Goal: Task Accomplishment & Management: Manage account settings

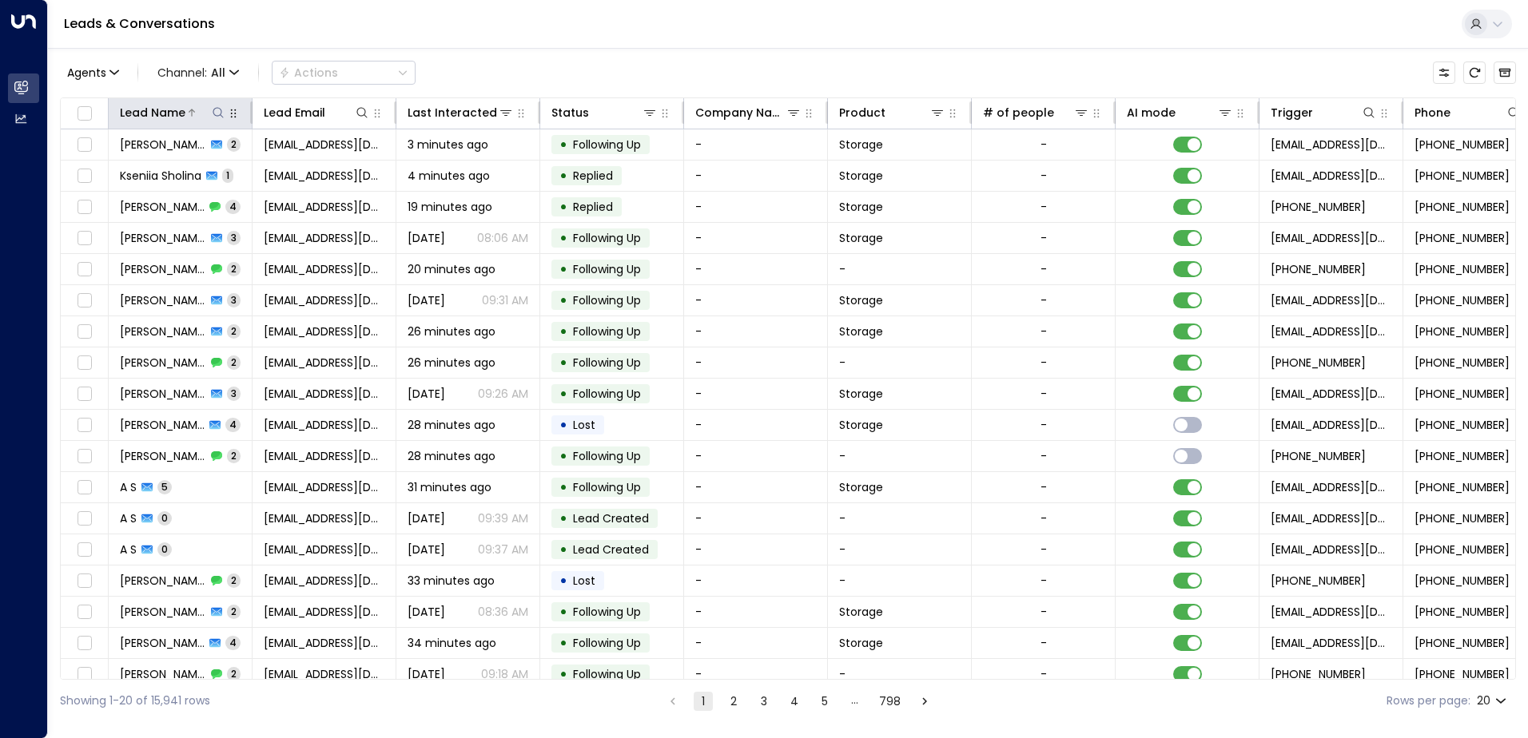
click at [221, 113] on icon at bounding box center [218, 112] width 13 height 13
type input "******"
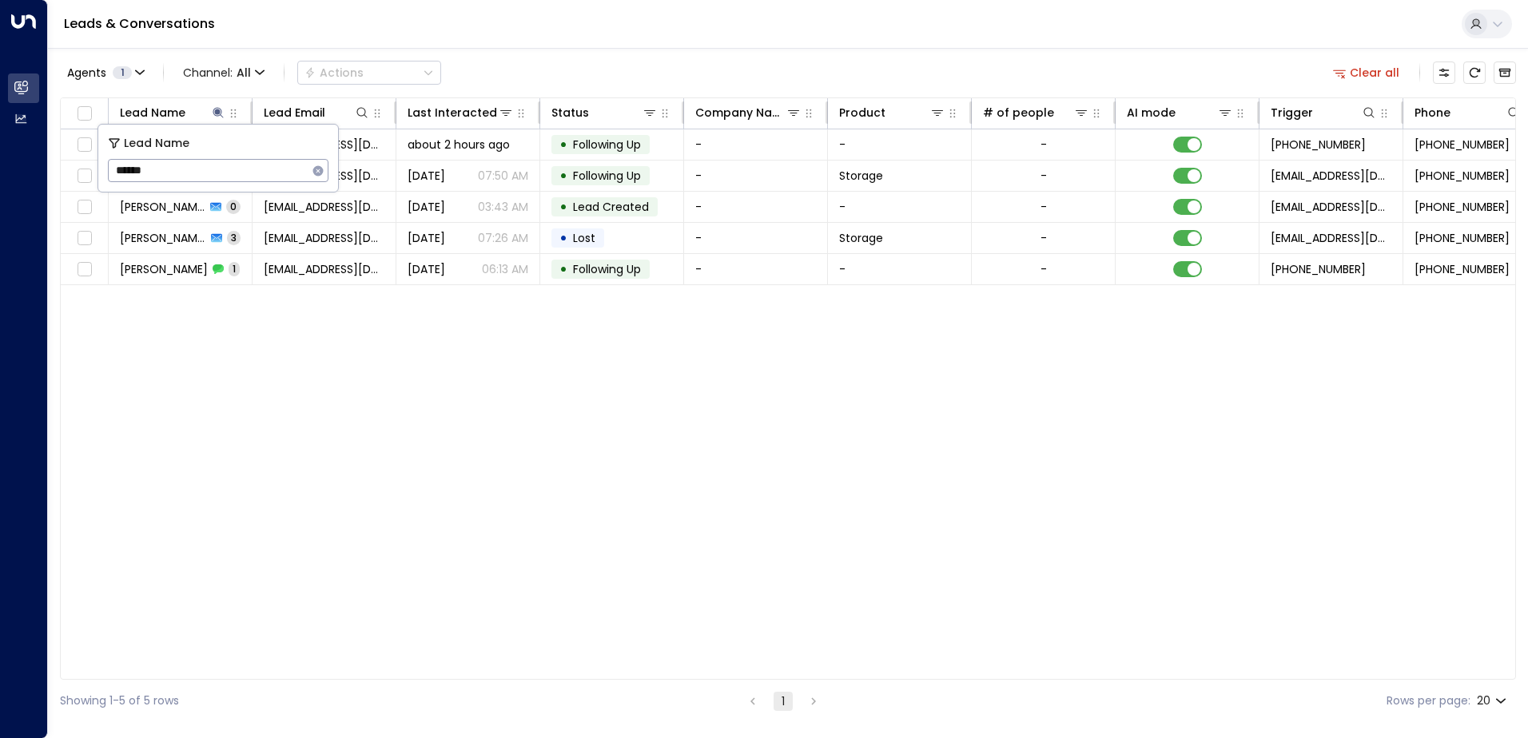
click at [449, 357] on div "Lead Name Lead Email Last Interacted Status Company Name Product # of people AI…" at bounding box center [788, 388] width 1456 height 582
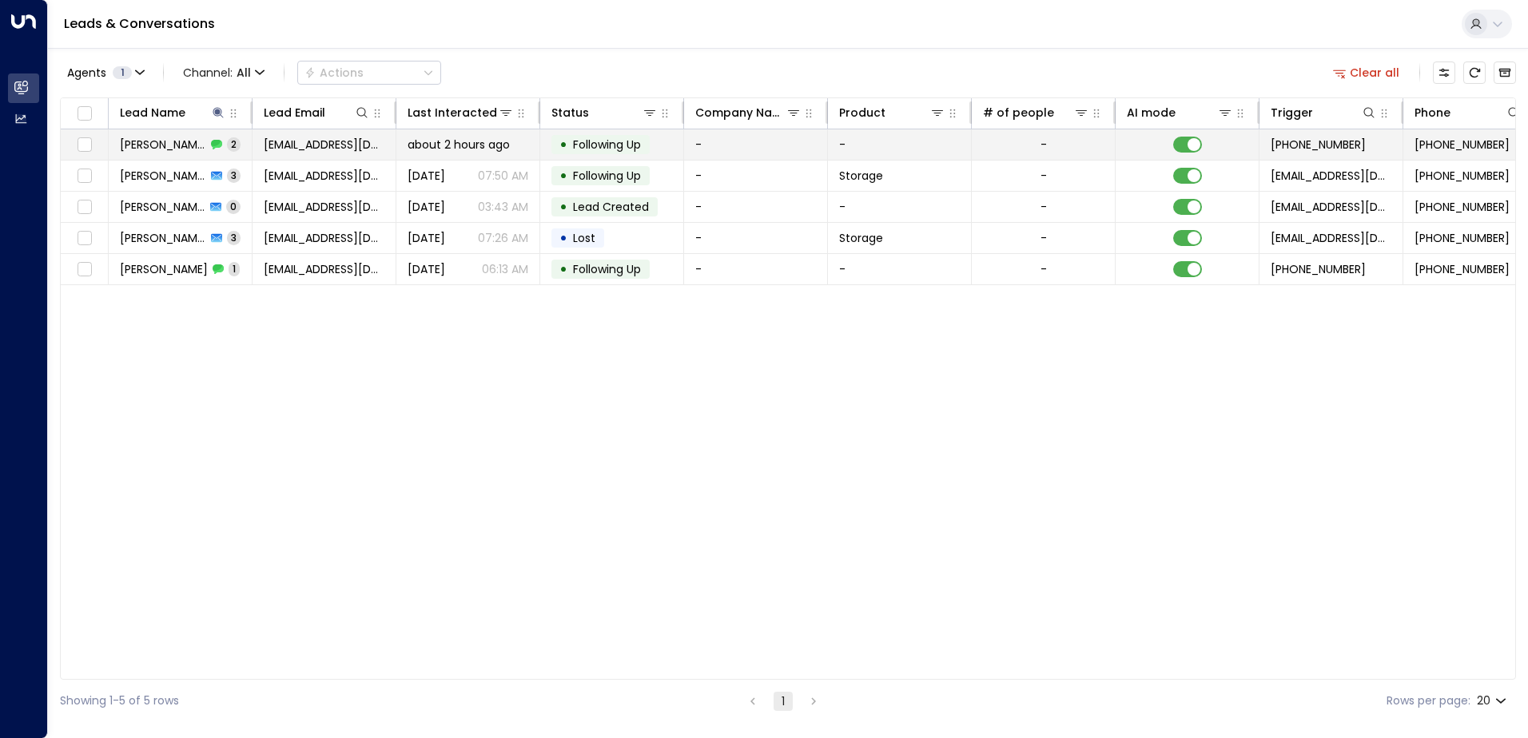
click at [591, 145] on span "Following Up" at bounding box center [607, 145] width 68 height 16
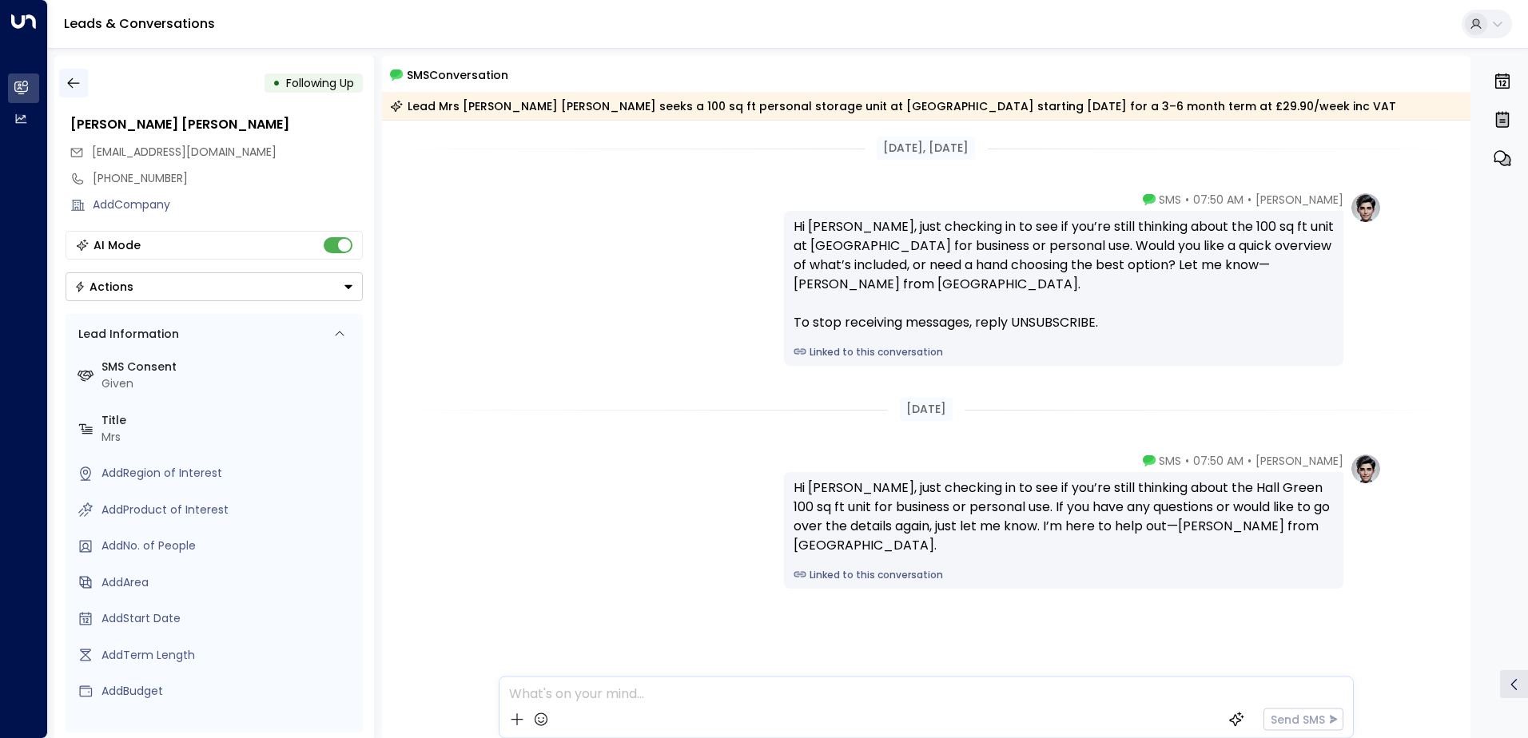
click at [81, 81] on icon "button" at bounding box center [74, 83] width 16 height 16
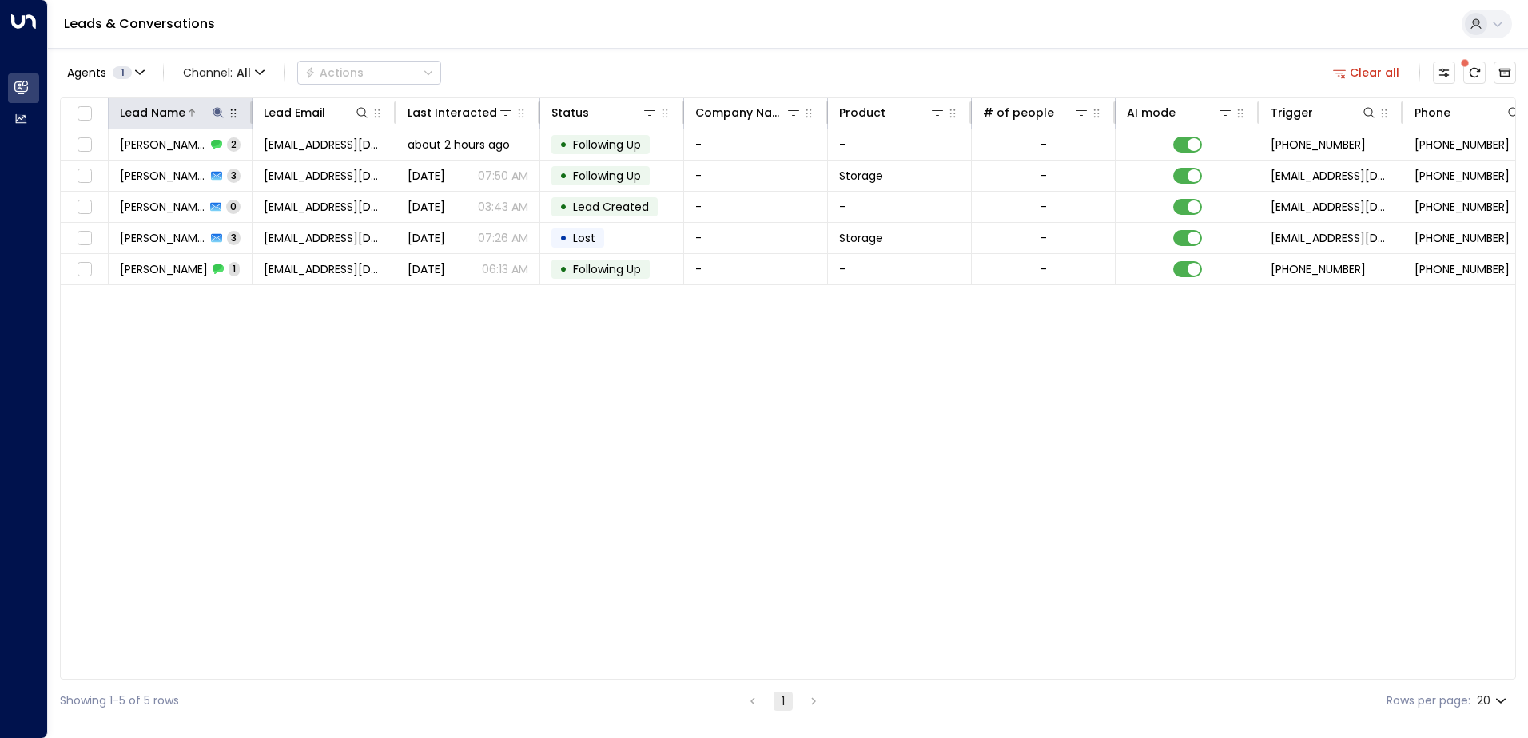
click at [223, 115] on icon at bounding box center [218, 112] width 13 height 13
drag, startPoint x: 227, startPoint y: 169, endPoint x: -3, endPoint y: 156, distance: 230.5
click at [0, 156] on html "Overview Leads & Conversations Leads & Conversations Analytics Analytics Leads …" at bounding box center [764, 361] width 1528 height 722
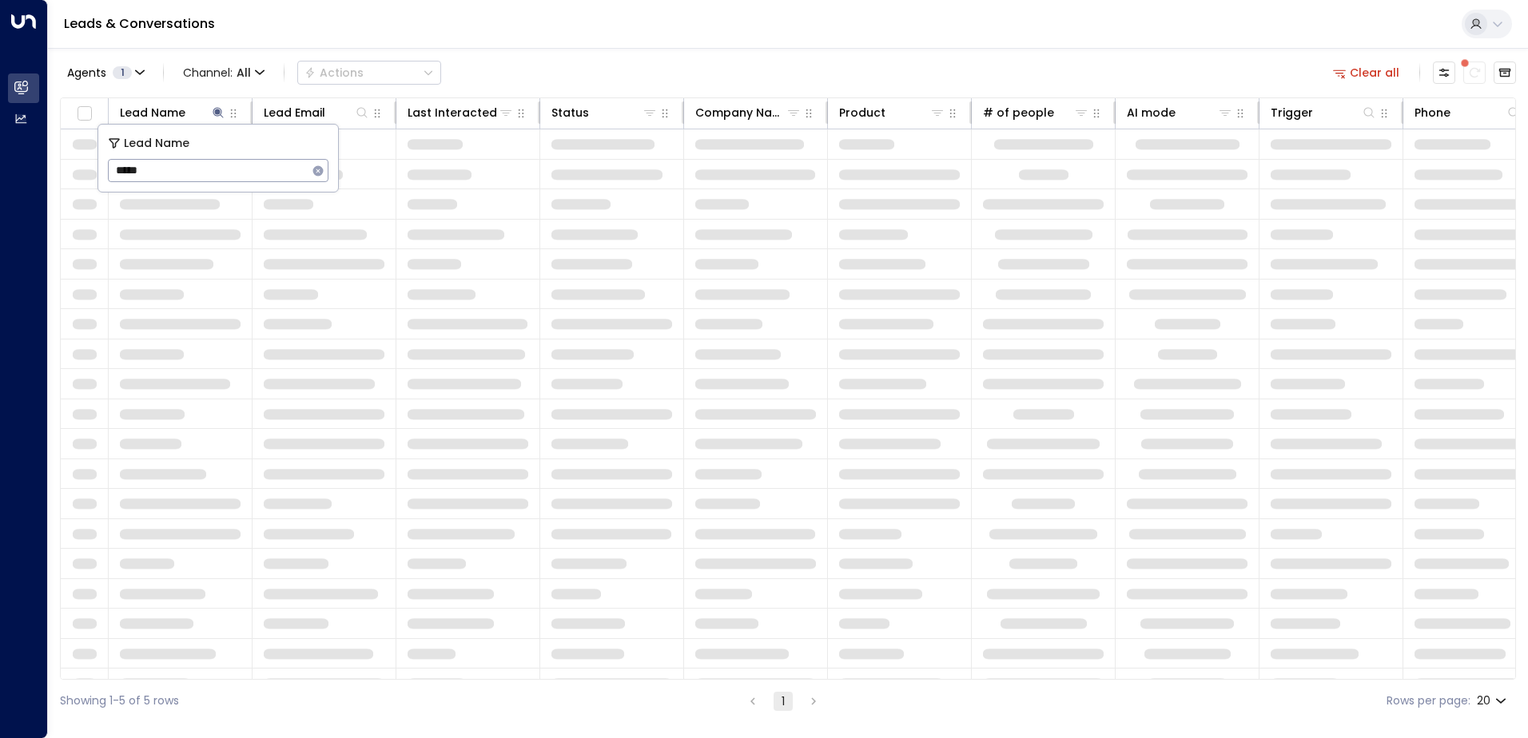
type input "******"
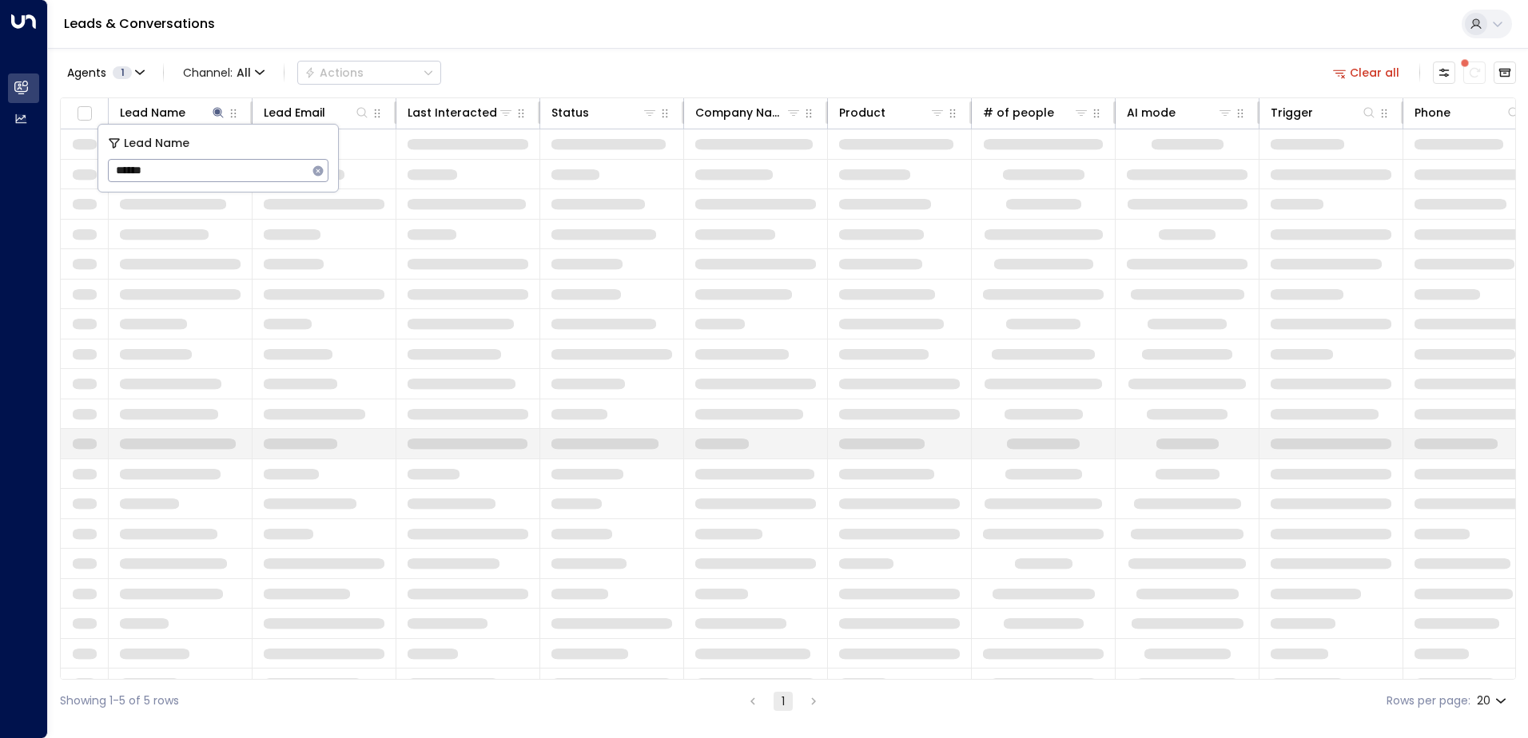
click at [532, 446] on td at bounding box center [468, 444] width 144 height 30
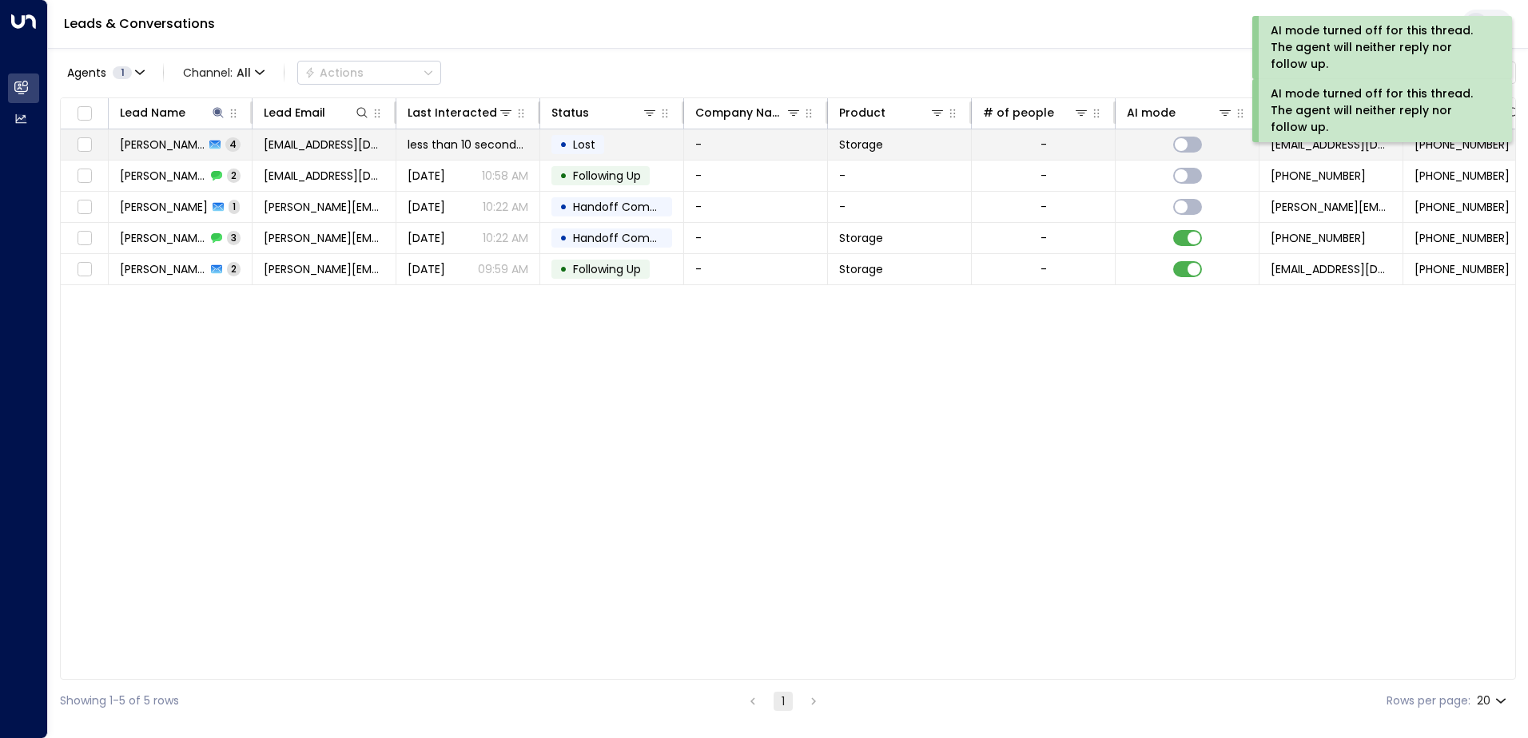
click at [570, 146] on span "Lost" at bounding box center [584, 145] width 34 height 16
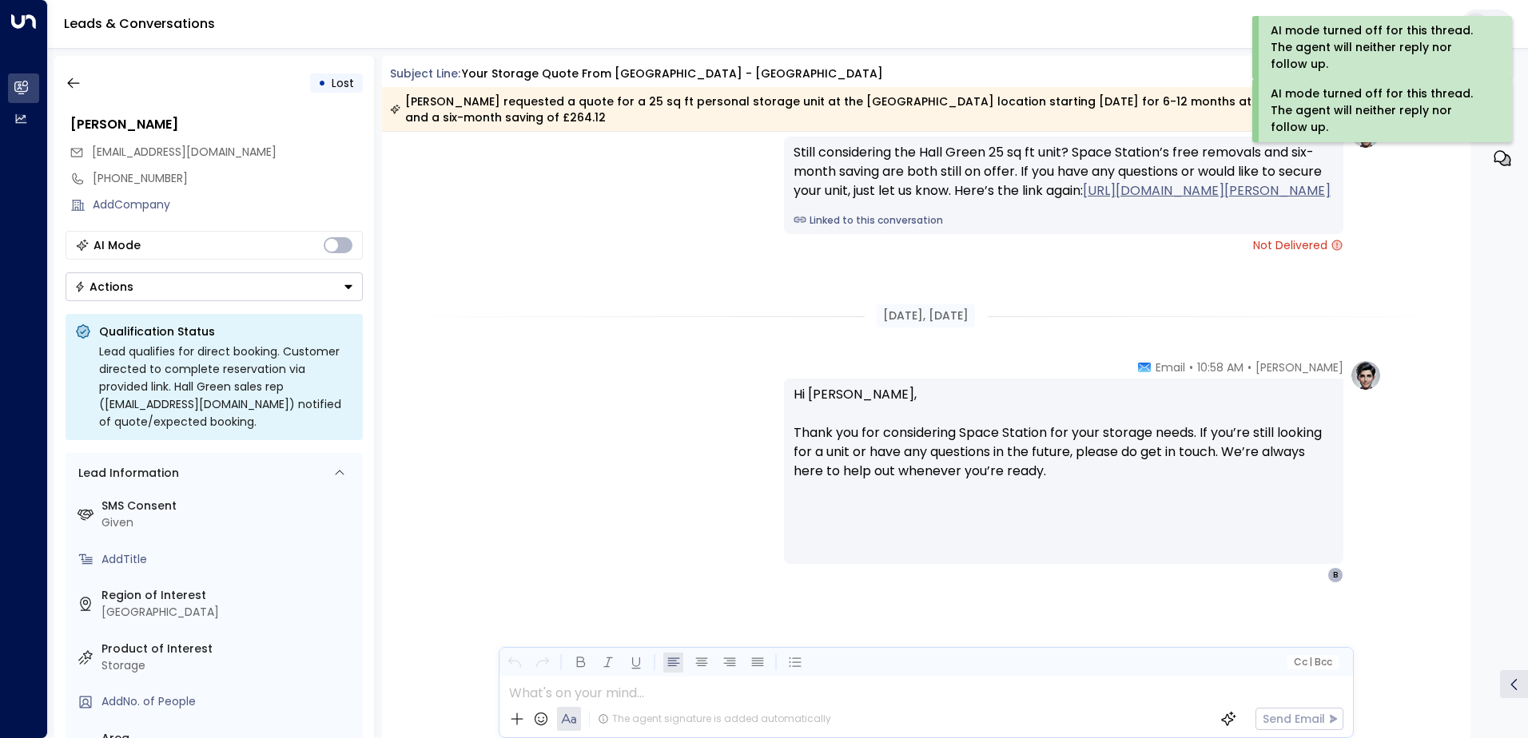
scroll to position [2430, 0]
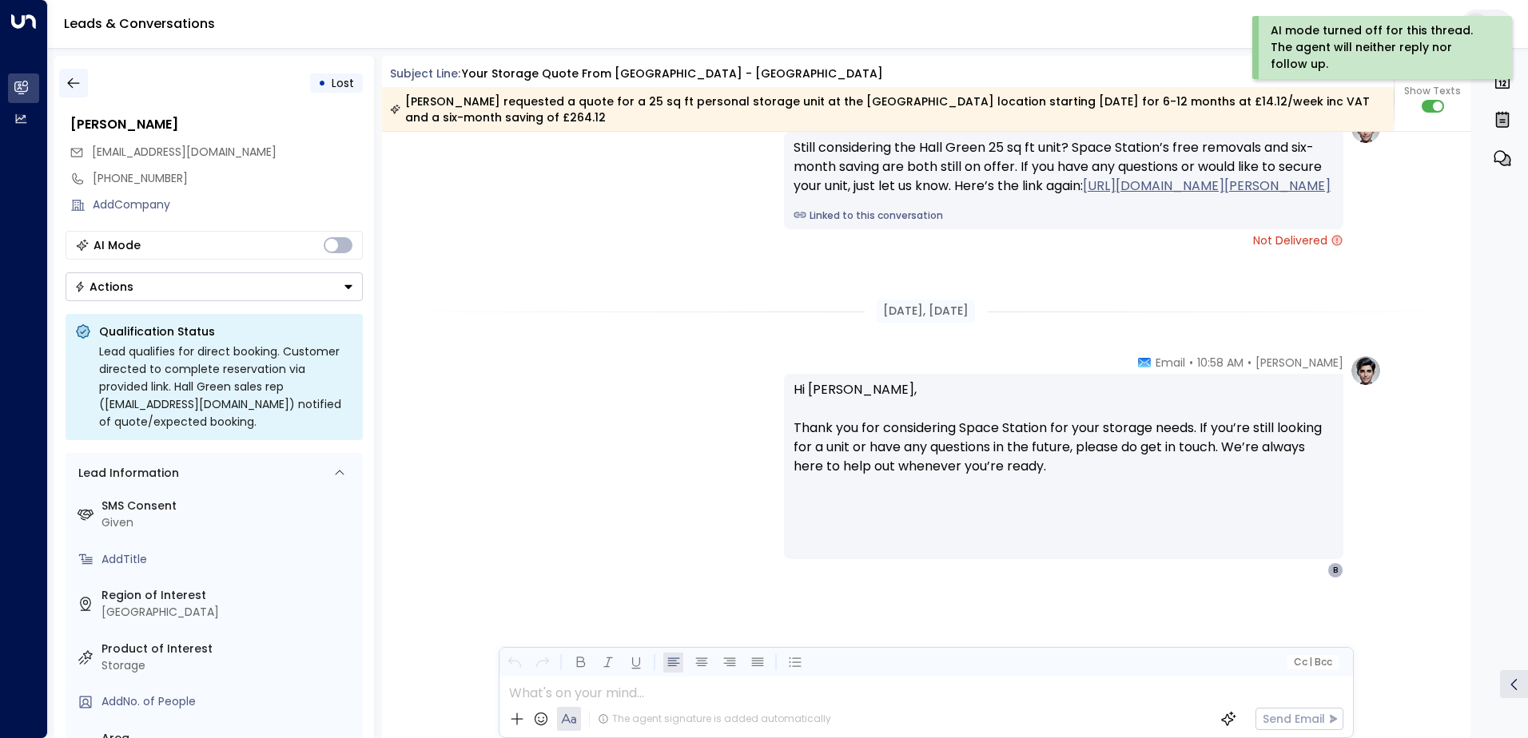
click at [66, 84] on icon "button" at bounding box center [74, 83] width 16 height 16
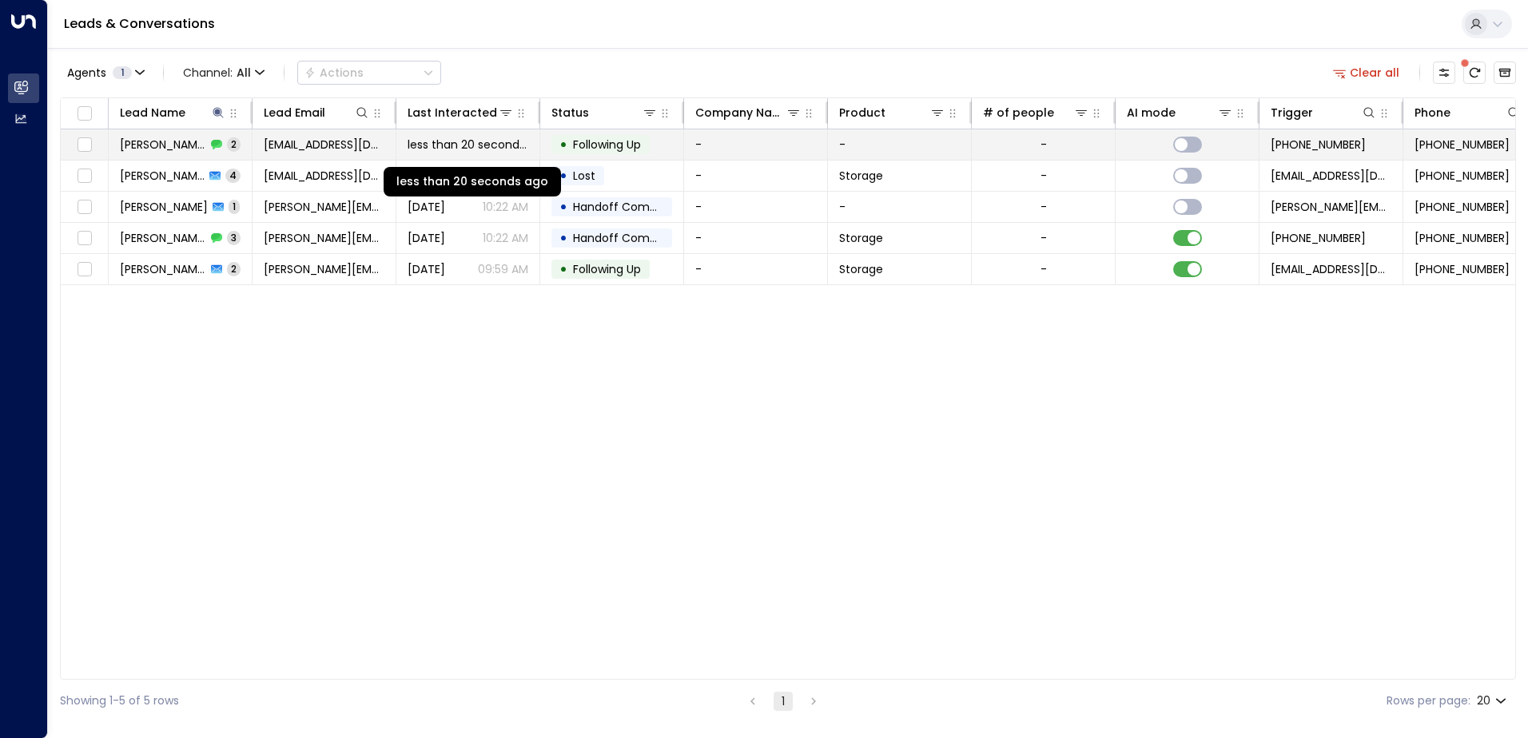
click at [438, 149] on span "less than 20 seconds ago" at bounding box center [467, 145] width 121 height 16
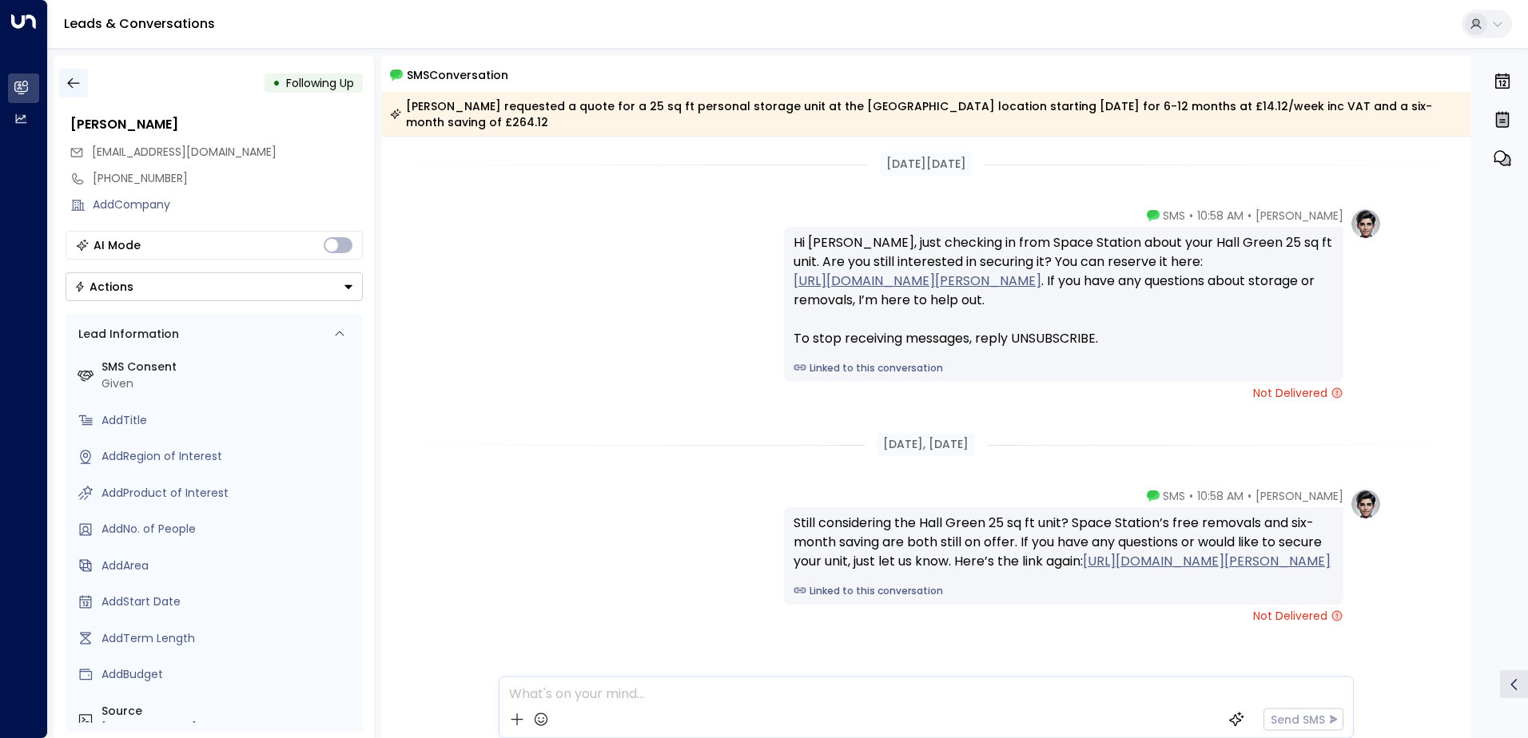
click at [81, 78] on icon "button" at bounding box center [74, 83] width 16 height 16
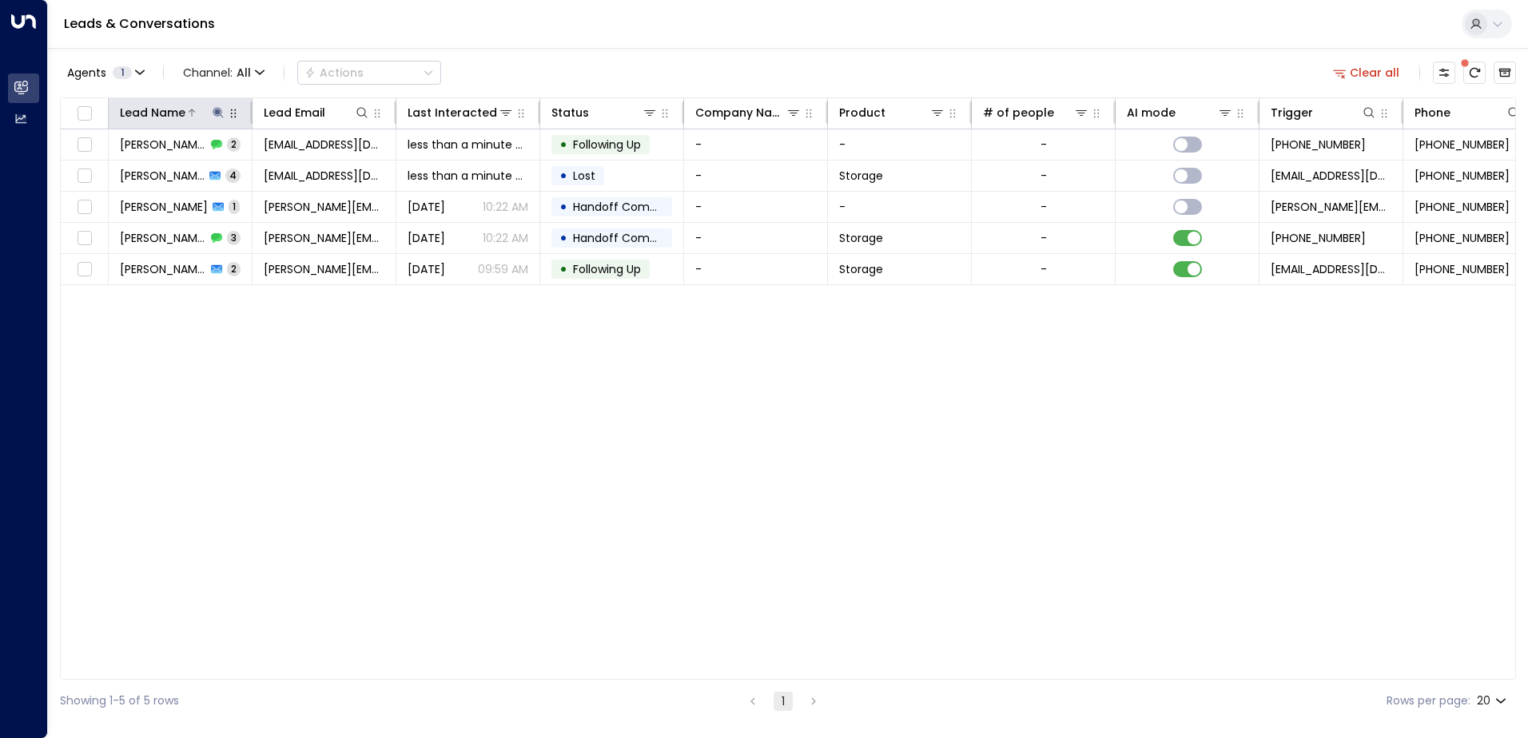
click at [212, 113] on icon at bounding box center [218, 112] width 13 height 13
drag, startPoint x: 208, startPoint y: 174, endPoint x: -3, endPoint y: 168, distance: 211.0
click at [0, 168] on html "Overview Leads & Conversations Leads & Conversations Analytics Analytics Leads …" at bounding box center [764, 361] width 1528 height 722
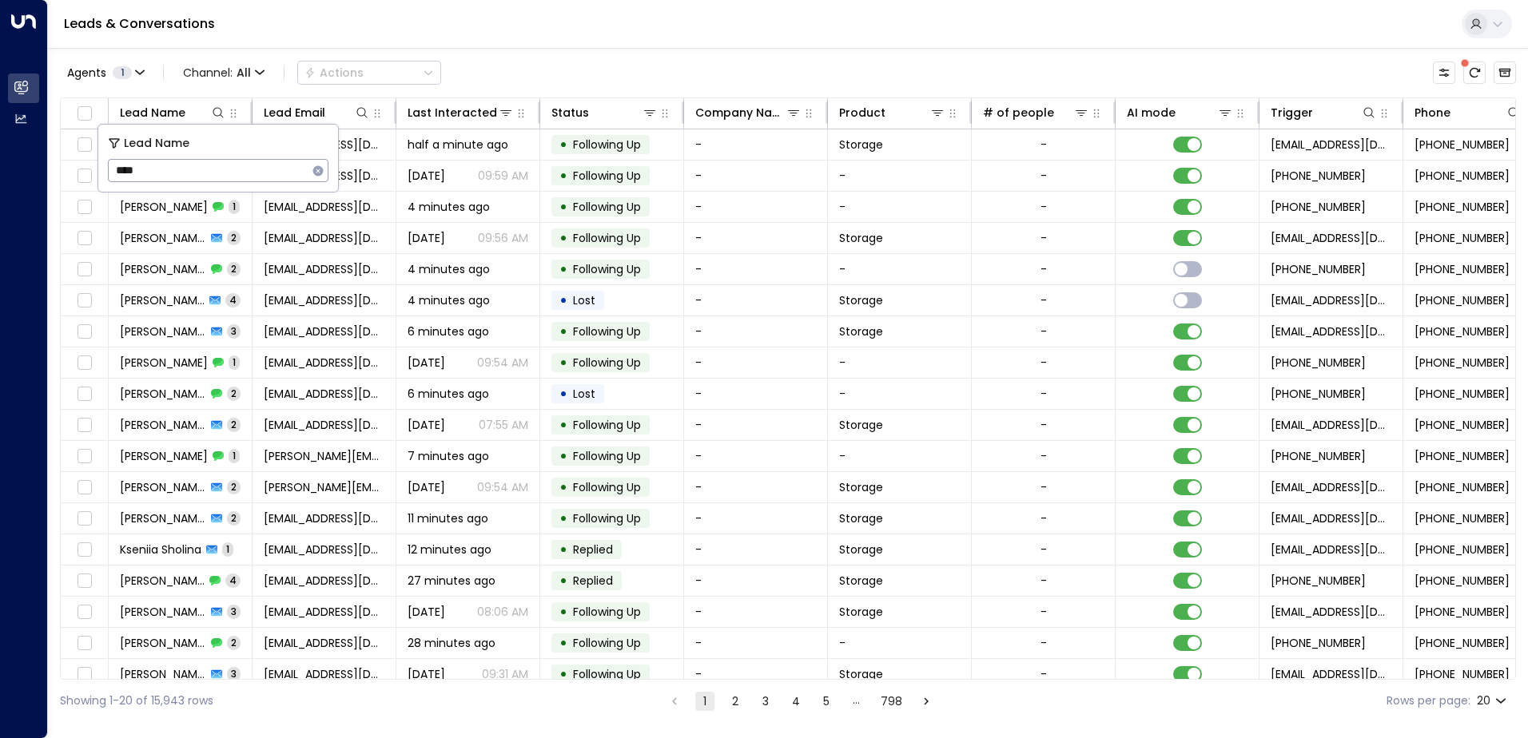
type input "*****"
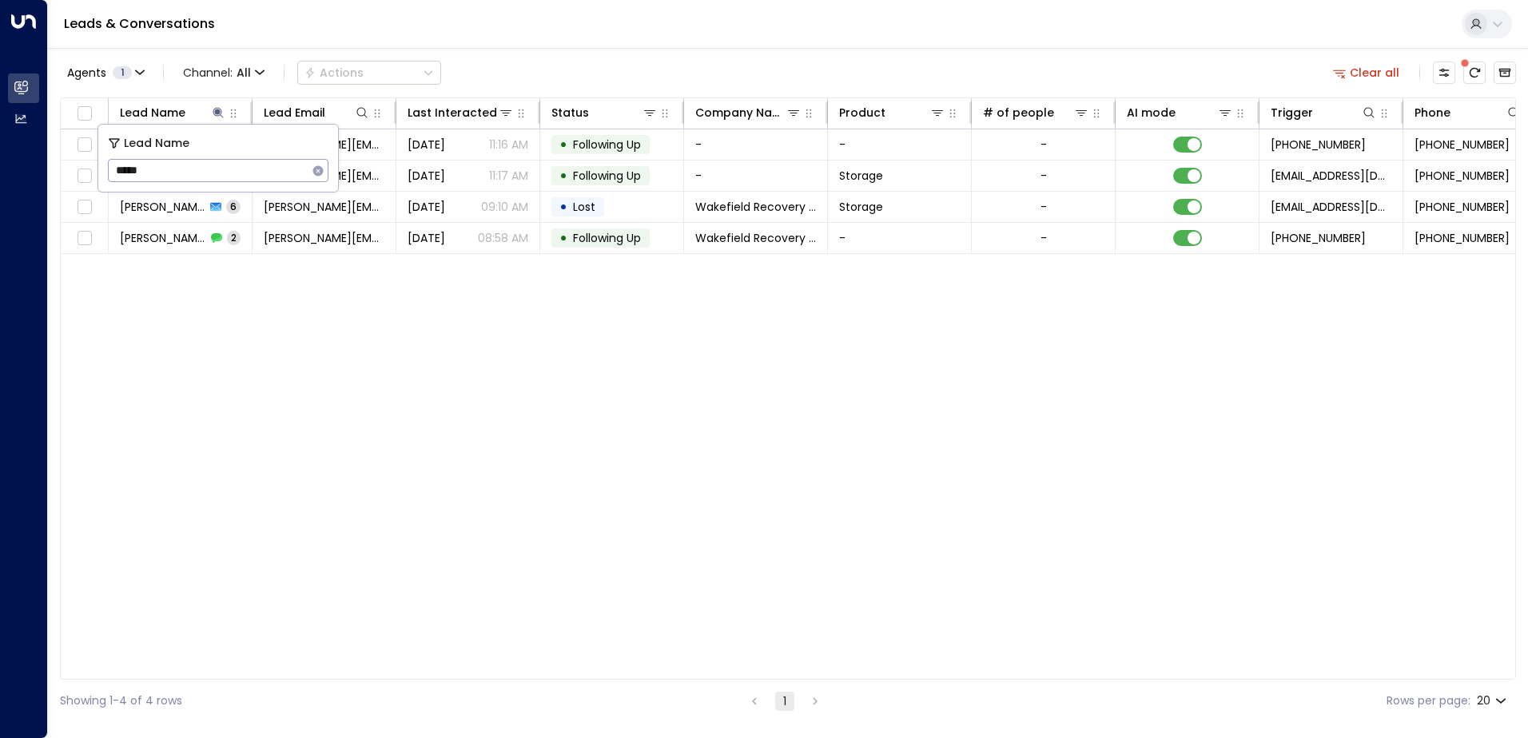
click at [453, 371] on div "Lead Name Lead Email Last Interacted Status Company Name Product # of people AI…" at bounding box center [788, 388] width 1456 height 582
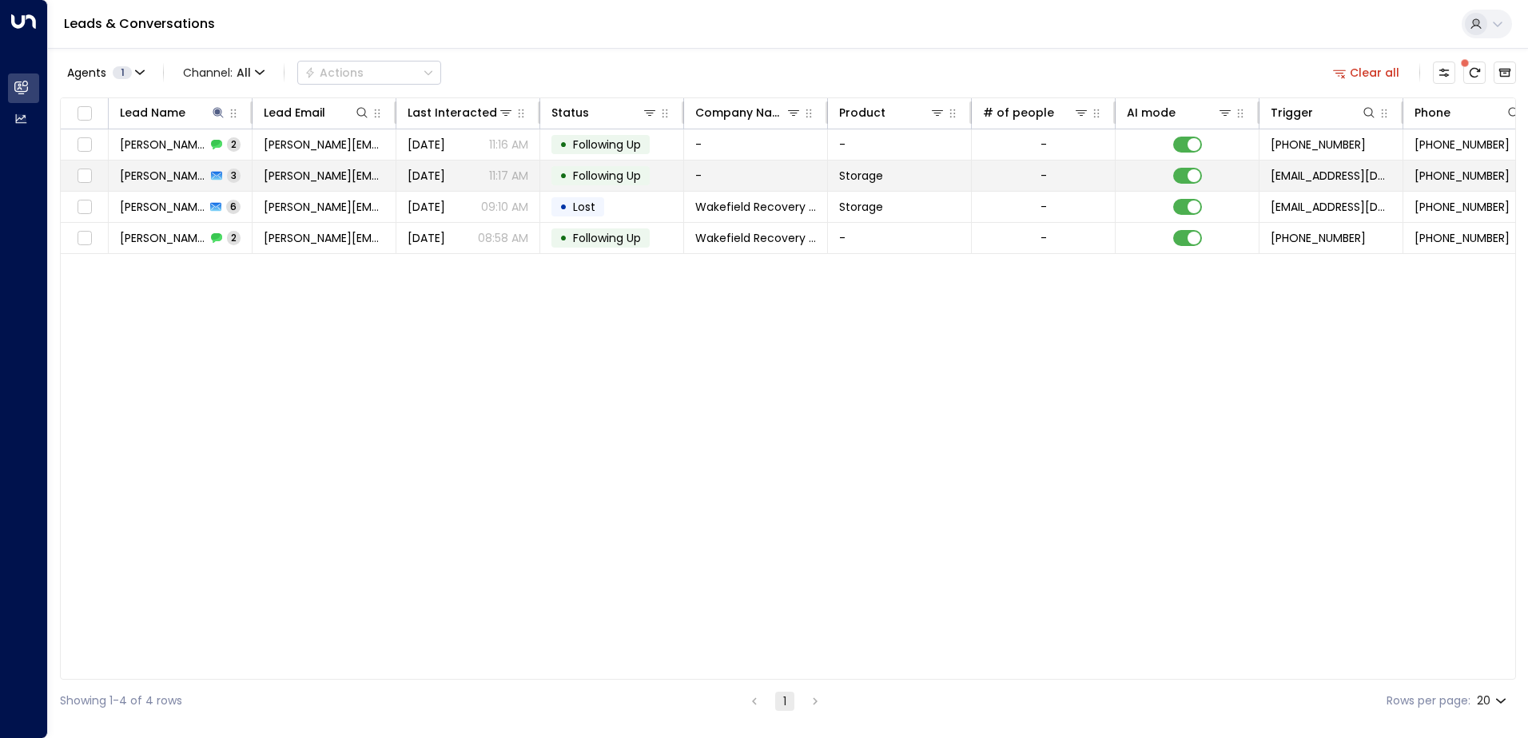
click at [603, 179] on span "Following Up" at bounding box center [607, 176] width 68 height 16
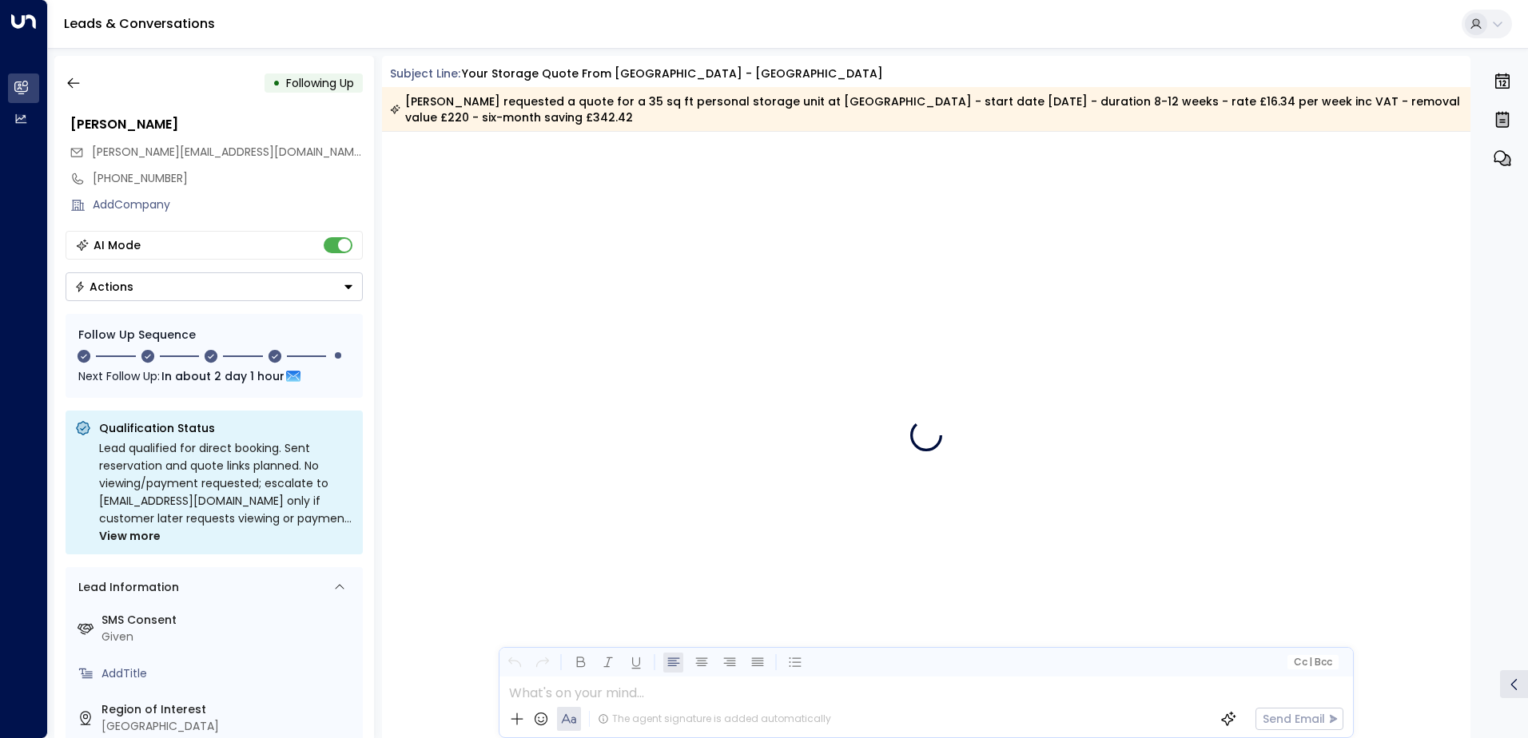
scroll to position [2364, 0]
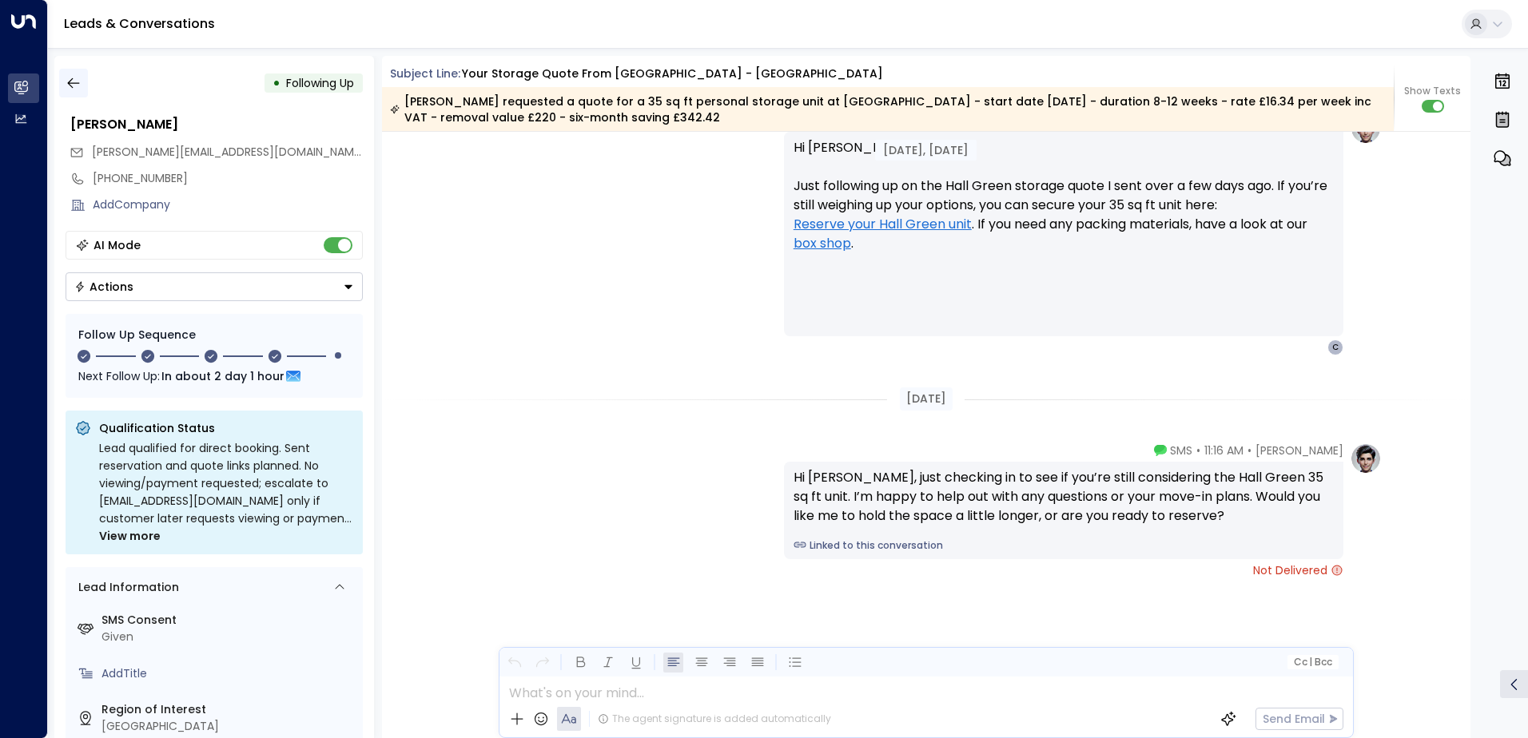
click at [76, 81] on icon "button" at bounding box center [74, 83] width 16 height 16
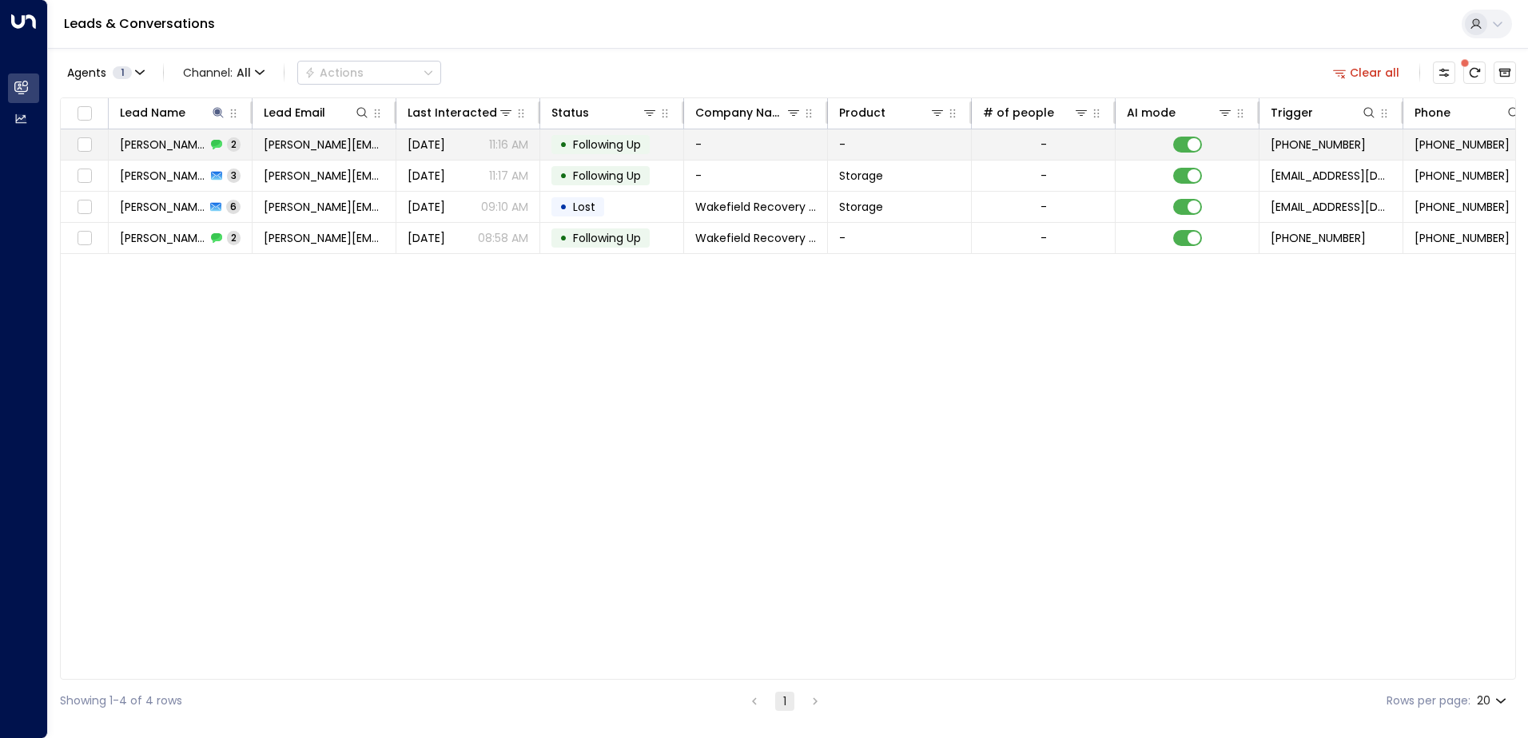
click at [605, 140] on span "Following Up" at bounding box center [607, 145] width 68 height 16
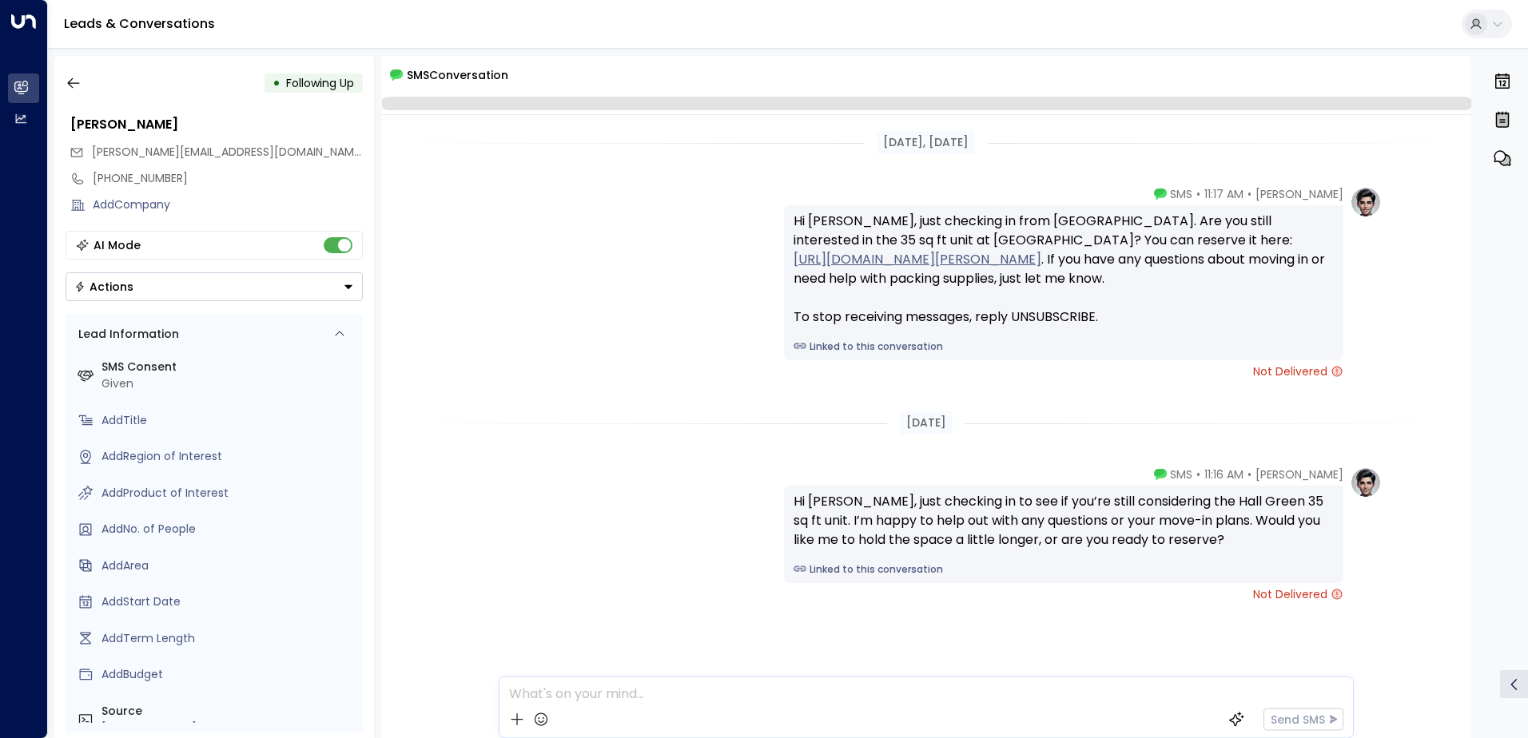
scroll to position [24, 0]
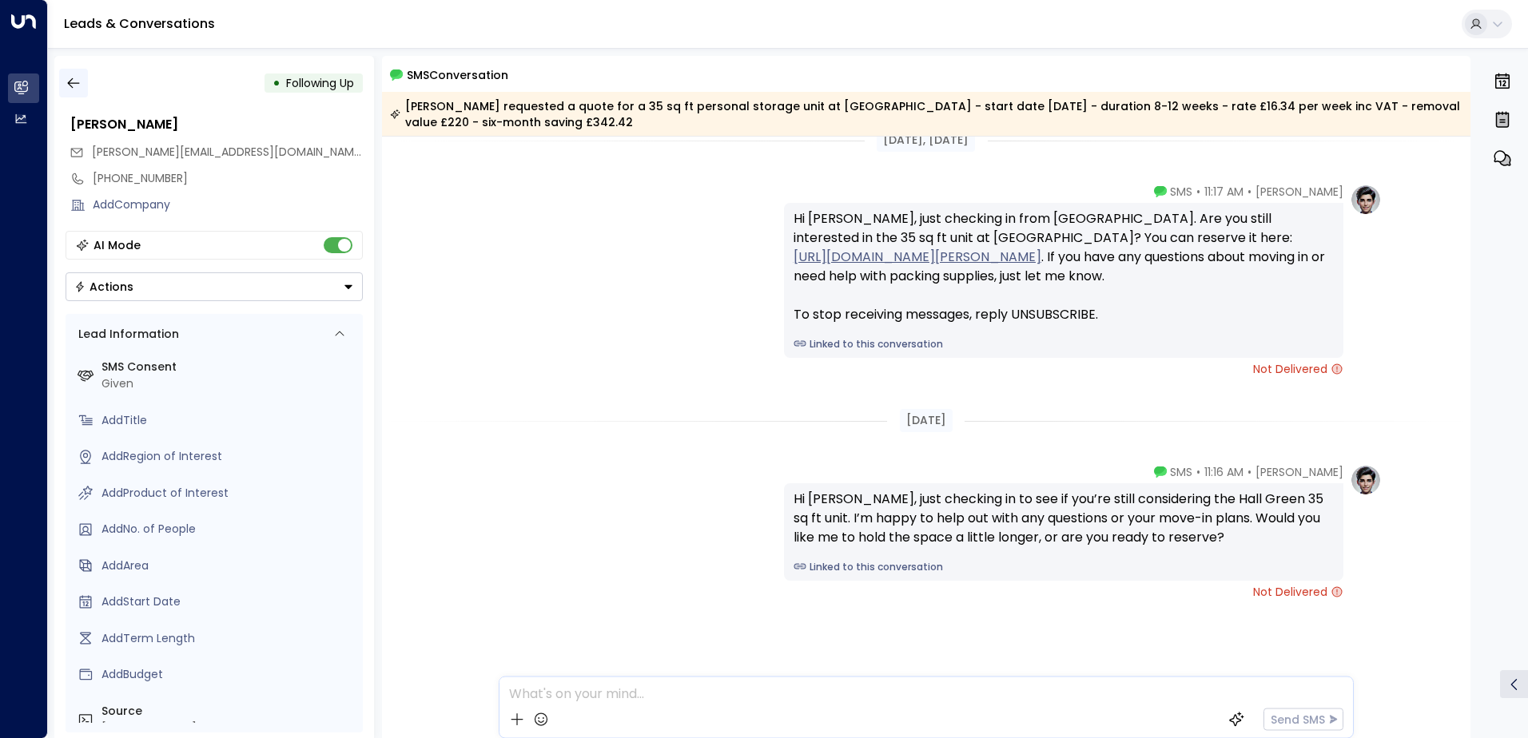
click at [72, 79] on icon "button" at bounding box center [73, 83] width 12 height 10
